Goal: Transaction & Acquisition: Purchase product/service

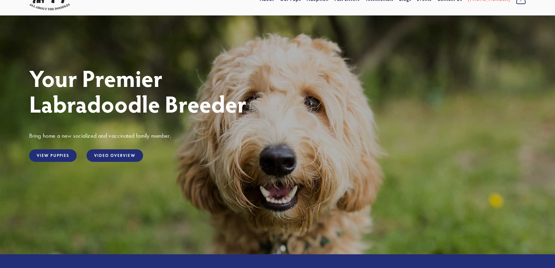
scroll to position [29, 0]
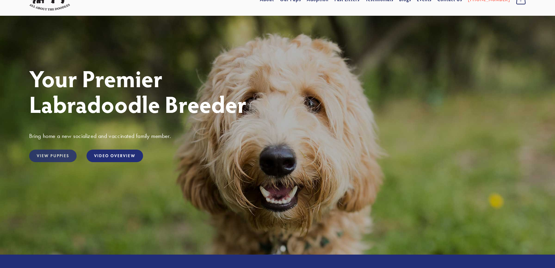
click at [63, 156] on link "View Puppies" at bounding box center [52, 155] width 47 height 13
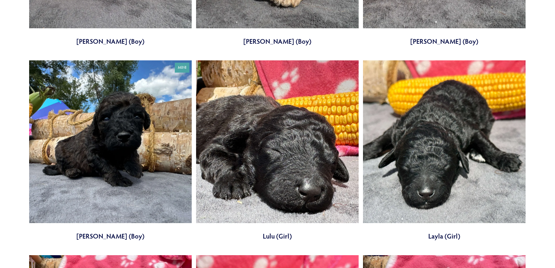
scroll to position [1922, 0]
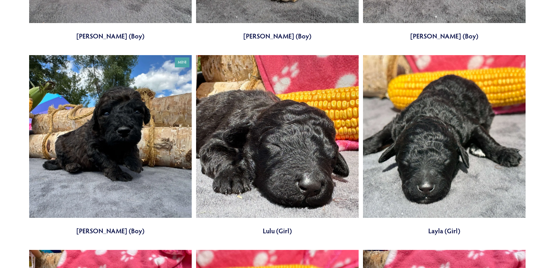
click at [146, 164] on link at bounding box center [110, 145] width 162 height 180
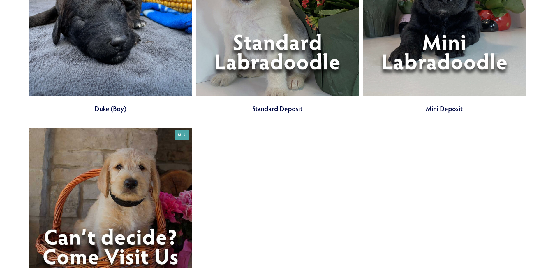
scroll to position [2621, 0]
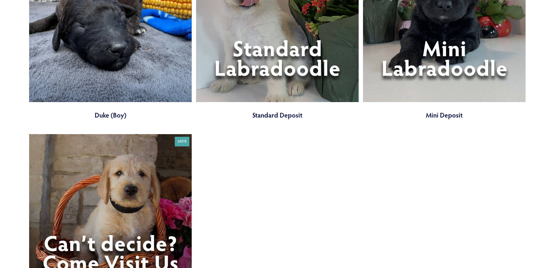
click at [270, 70] on link at bounding box center [277, 29] width 162 height 180
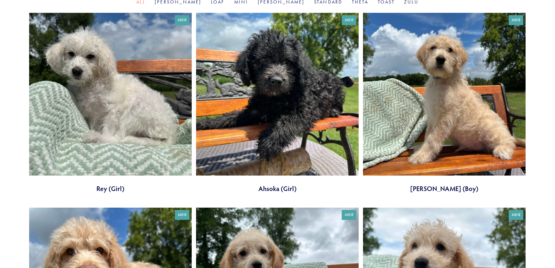
scroll to position [233, 0]
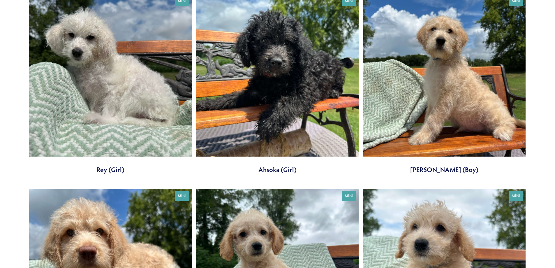
click at [457, 115] on link at bounding box center [444, 84] width 162 height 180
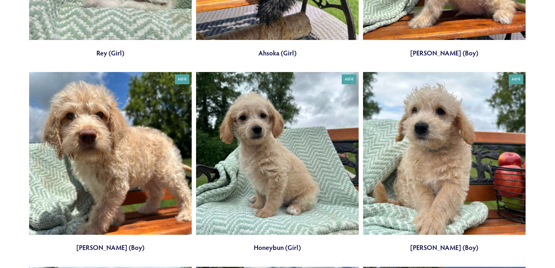
scroll to position [408, 0]
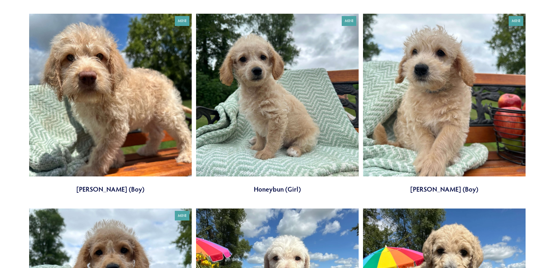
click at [143, 131] on link at bounding box center [110, 104] width 162 height 180
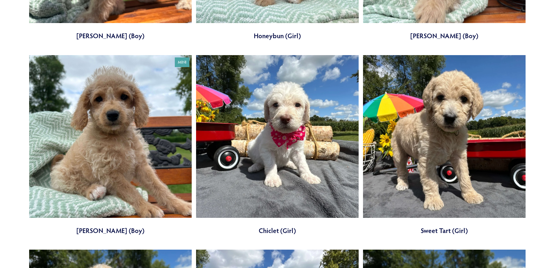
scroll to position [582, 0]
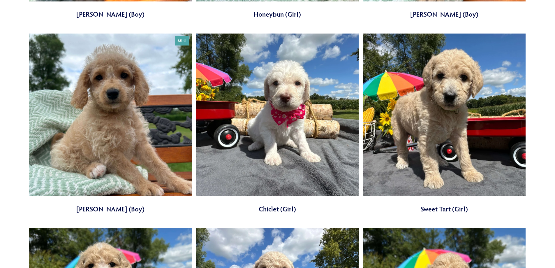
click at [130, 146] on link at bounding box center [110, 123] width 162 height 180
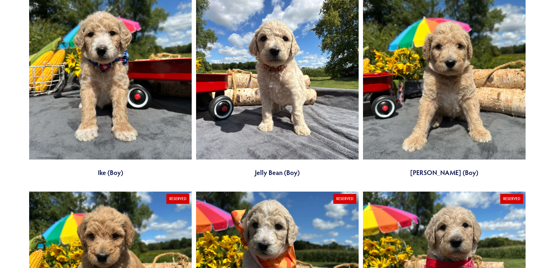
scroll to position [815, 0]
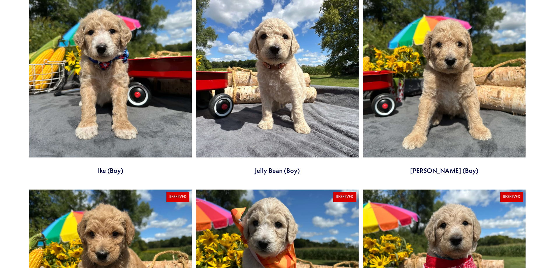
click at [108, 130] on link at bounding box center [110, 85] width 162 height 180
click at [417, 118] on link at bounding box center [444, 85] width 162 height 180
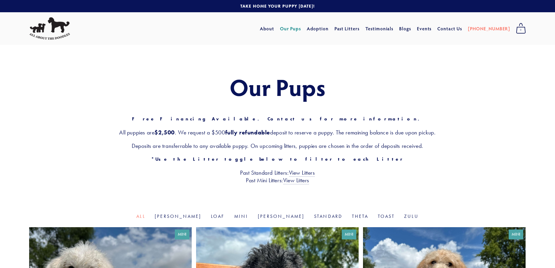
scroll to position [0, 0]
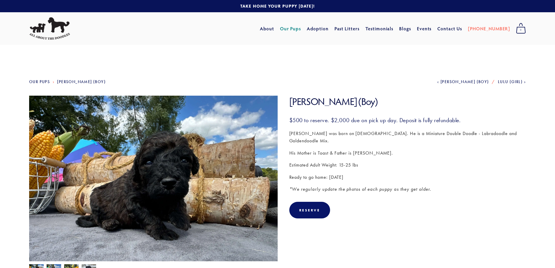
click at [179, 194] on img at bounding box center [153, 189] width 248 height 186
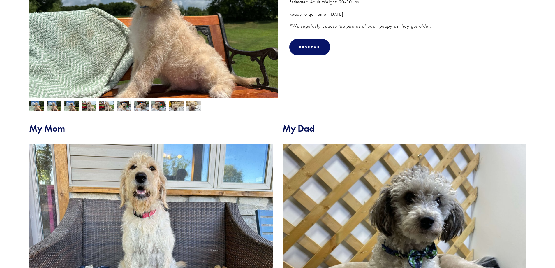
scroll to position [175, 0]
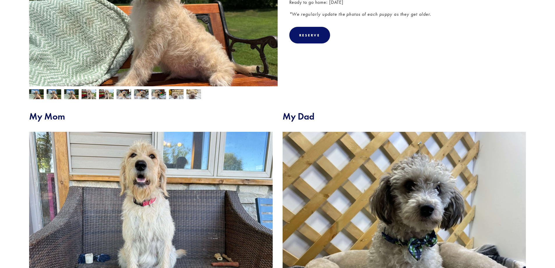
click at [70, 93] on img at bounding box center [71, 94] width 15 height 11
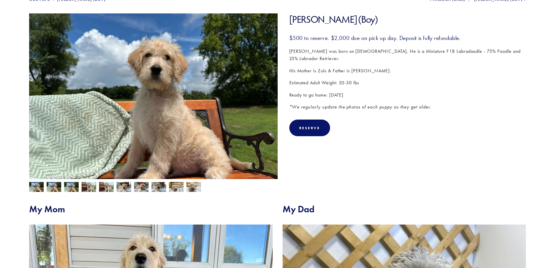
scroll to position [87, 0]
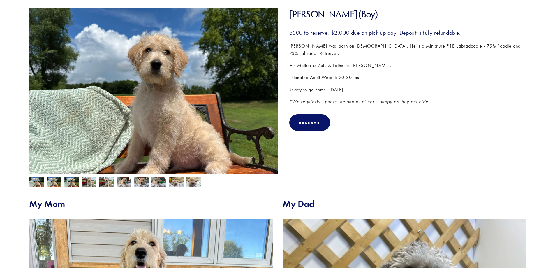
click at [130, 183] on img at bounding box center [123, 181] width 15 height 11
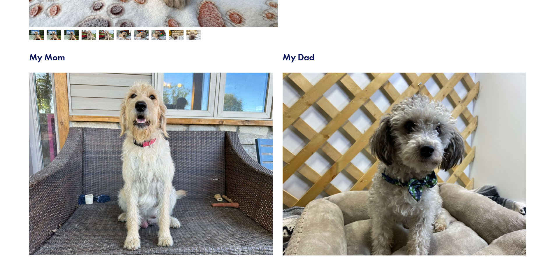
scroll to position [223, 0]
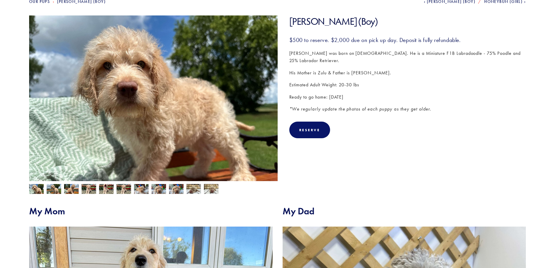
scroll to position [87, 0]
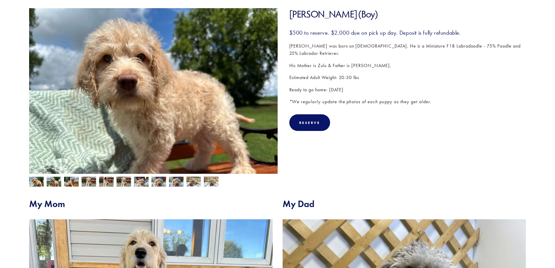
click at [52, 179] on img at bounding box center [54, 181] width 15 height 11
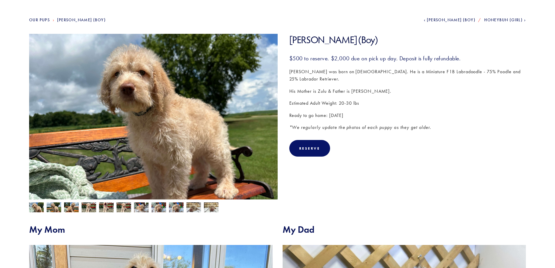
scroll to position [58, 0]
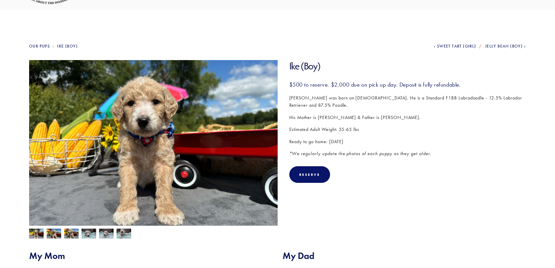
scroll to position [29, 0]
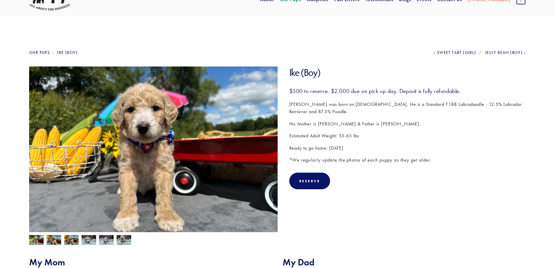
click at [70, 241] on img at bounding box center [71, 240] width 15 height 11
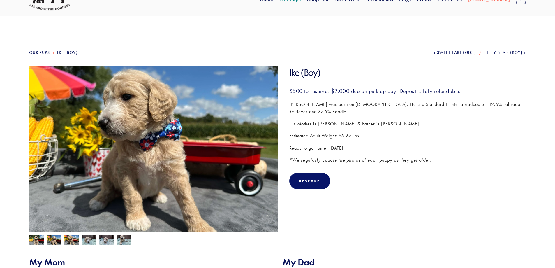
click at [91, 236] on img at bounding box center [89, 239] width 15 height 11
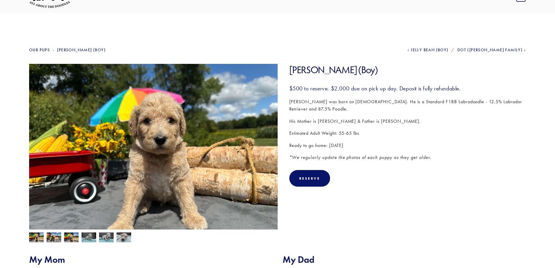
scroll to position [58, 0]
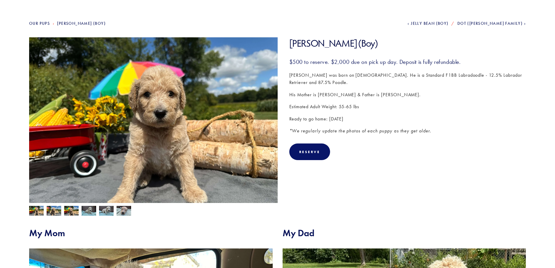
click at [126, 210] on img at bounding box center [123, 210] width 15 height 11
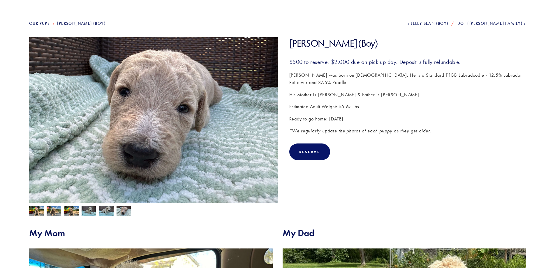
click at [102, 210] on img at bounding box center [106, 211] width 15 height 11
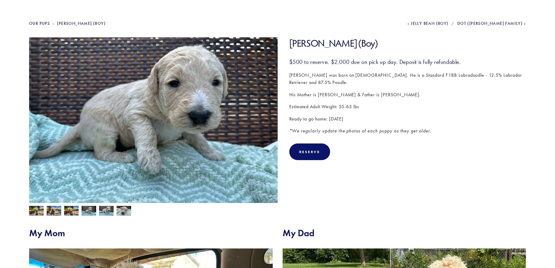
click at [49, 206] on img at bounding box center [54, 211] width 15 height 11
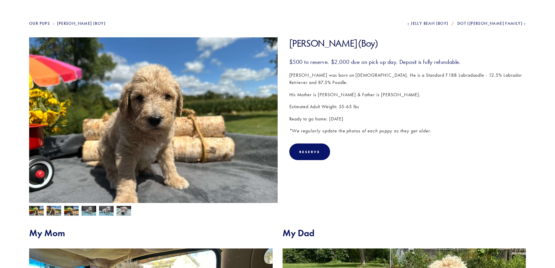
click at [37, 212] on img at bounding box center [36, 211] width 15 height 11
